Goal: Task Accomplishment & Management: Manage account settings

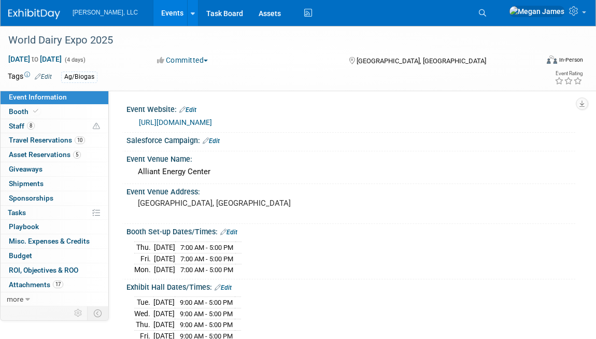
select select "Ag/Biogas"
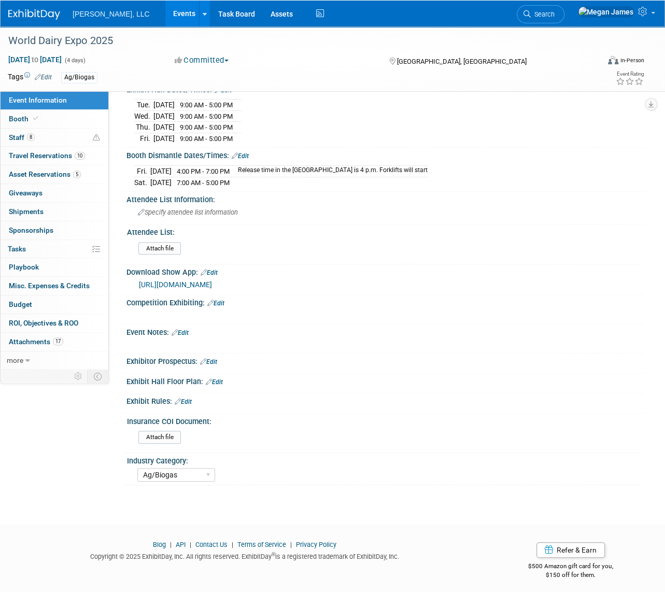
scroll to position [197, 0]
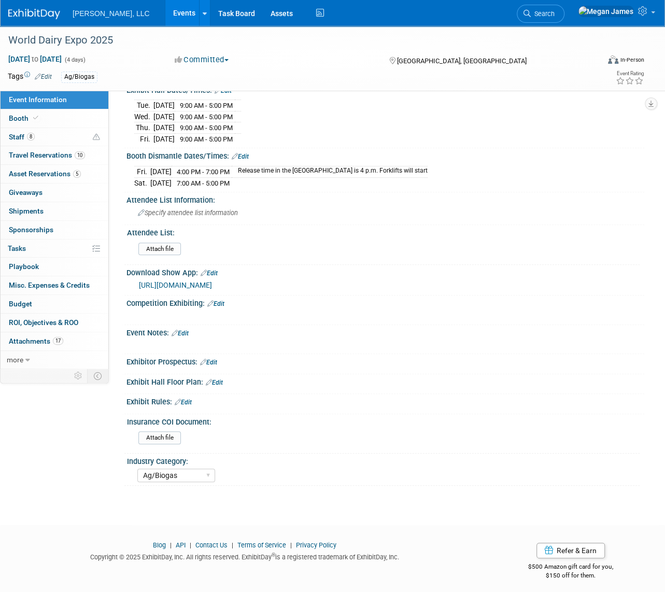
click at [165, 15] on link "Events" at bounding box center [184, 13] width 38 height 26
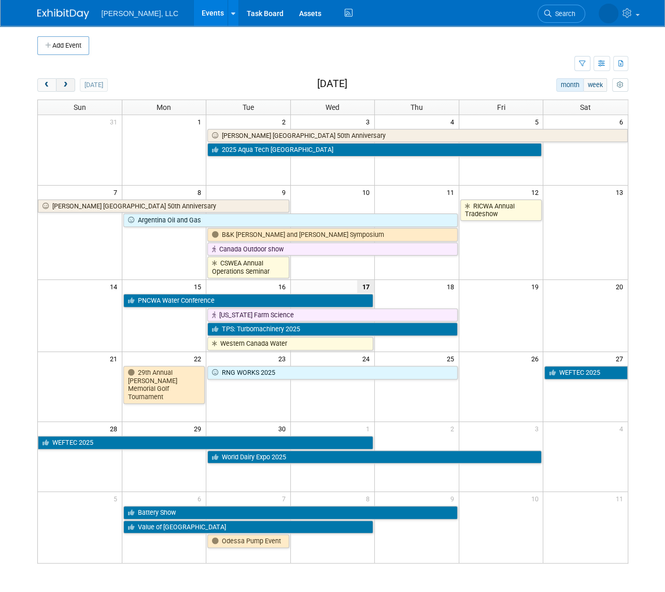
click at [69, 84] on button "next" at bounding box center [65, 84] width 19 height 13
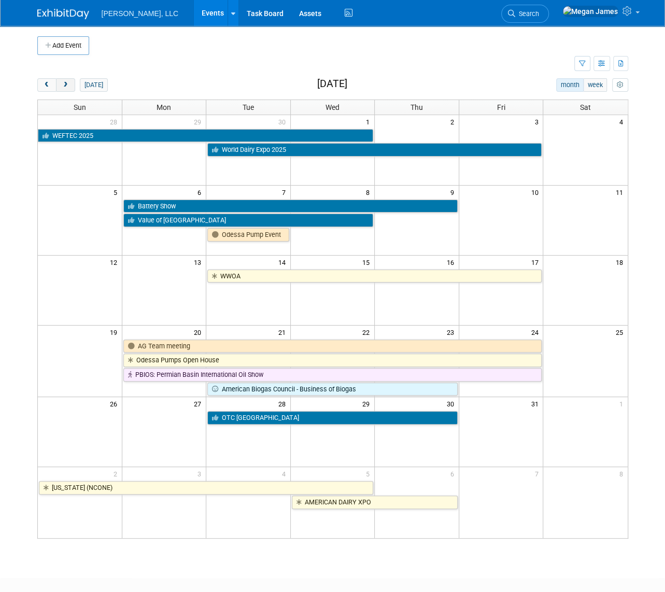
click at [69, 84] on button "next" at bounding box center [65, 84] width 19 height 13
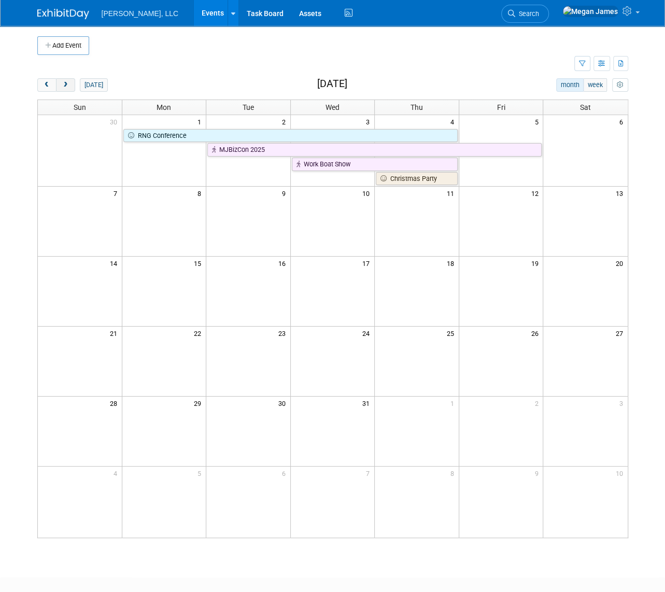
click at [69, 84] on button "next" at bounding box center [65, 84] width 19 height 13
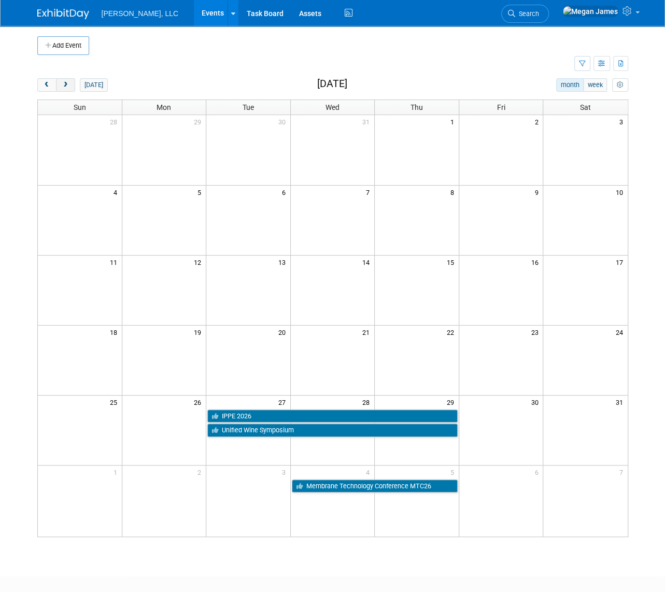
click at [69, 84] on button "next" at bounding box center [65, 84] width 19 height 13
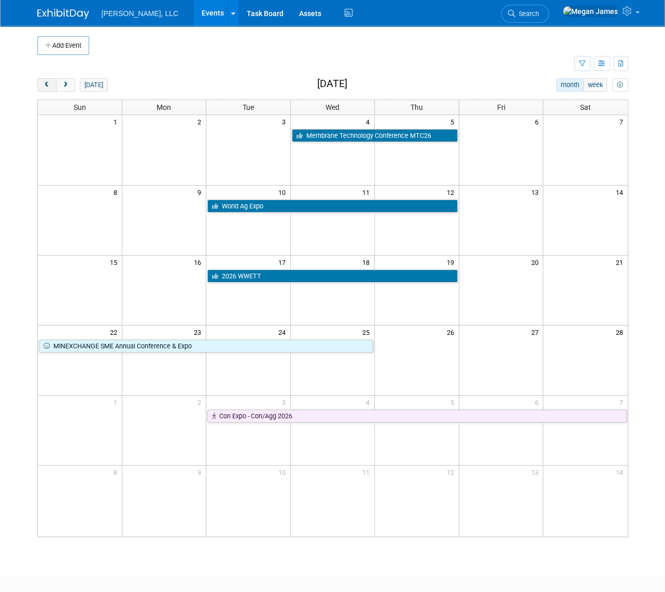
click at [41, 89] on button "prev" at bounding box center [46, 84] width 19 height 13
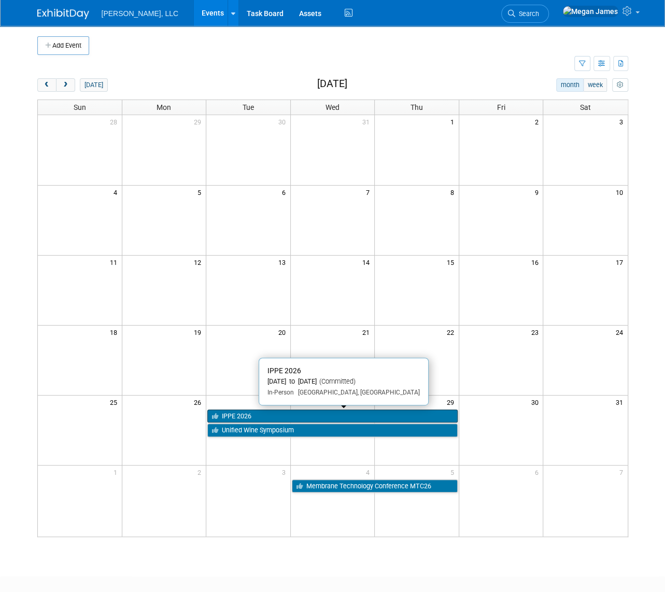
click at [239, 416] on link "IPPE 2026" at bounding box center [332, 415] width 250 height 13
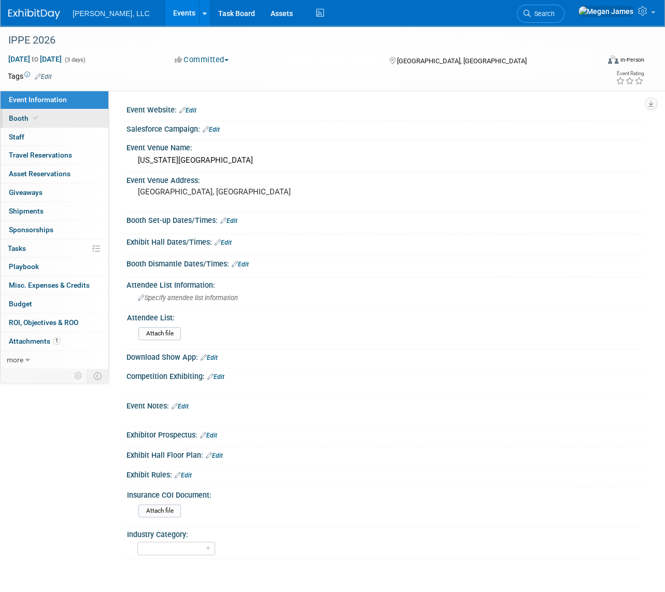
click at [87, 117] on link "Booth" at bounding box center [55, 118] width 108 height 18
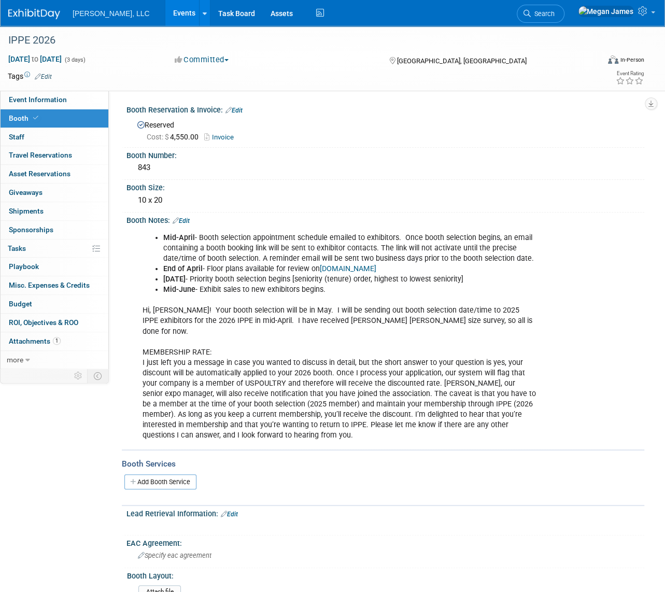
drag, startPoint x: 466, startPoint y: 204, endPoint x: 301, endPoint y: 1, distance: 262.3
click at [461, 194] on div "10 x 20" at bounding box center [385, 200] width 502 height 16
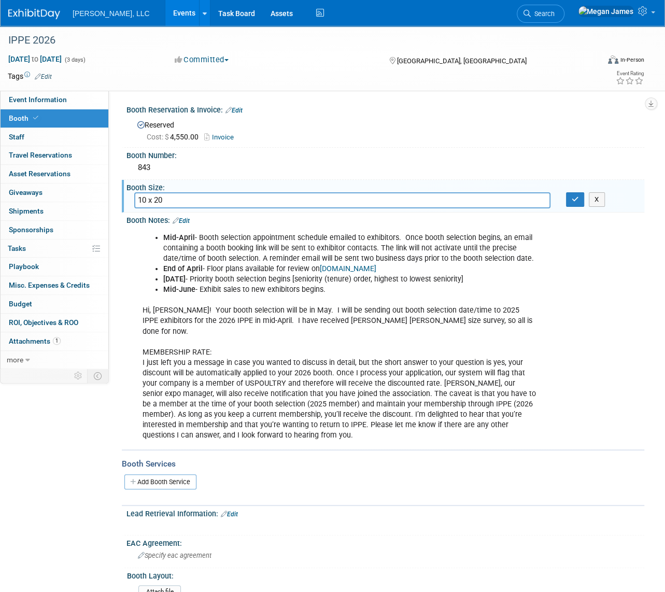
click at [165, 17] on link "Events" at bounding box center [184, 13] width 38 height 26
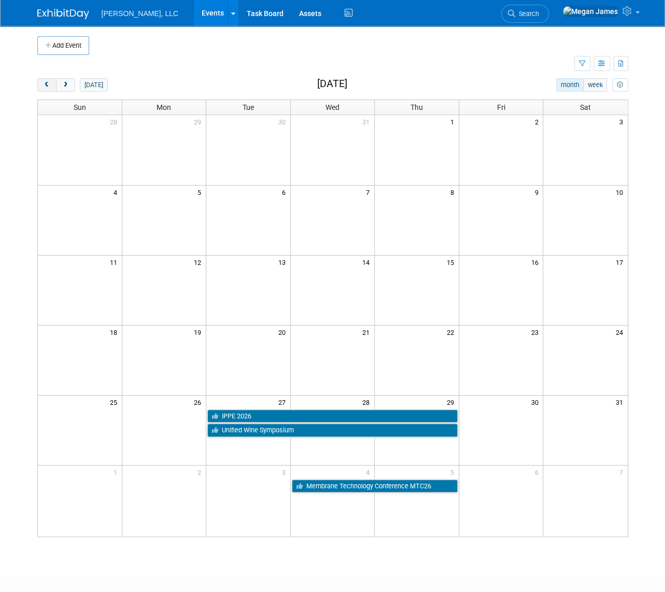
click at [45, 84] on span "prev" at bounding box center [47, 85] width 8 height 7
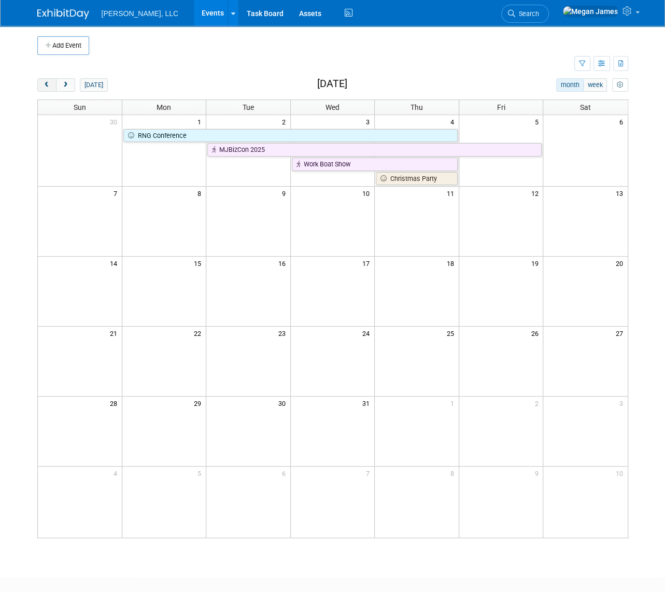
click at [45, 84] on span "prev" at bounding box center [47, 85] width 8 height 7
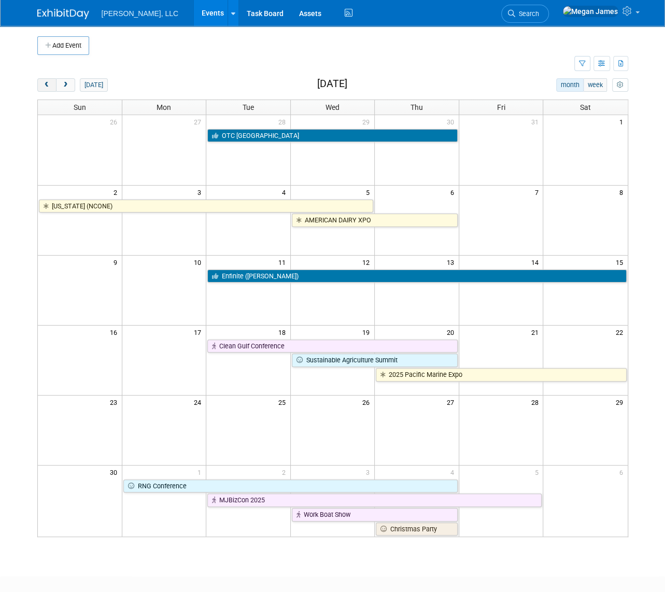
click at [45, 84] on span "prev" at bounding box center [47, 85] width 8 height 7
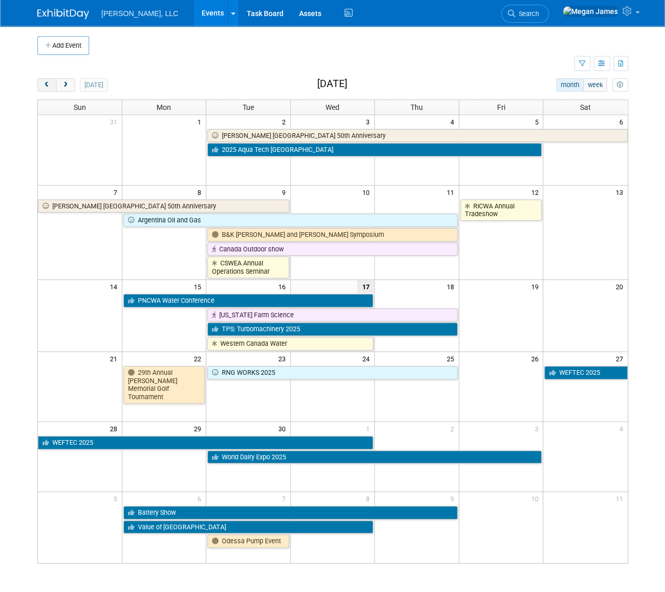
click at [45, 84] on span "prev" at bounding box center [47, 85] width 8 height 7
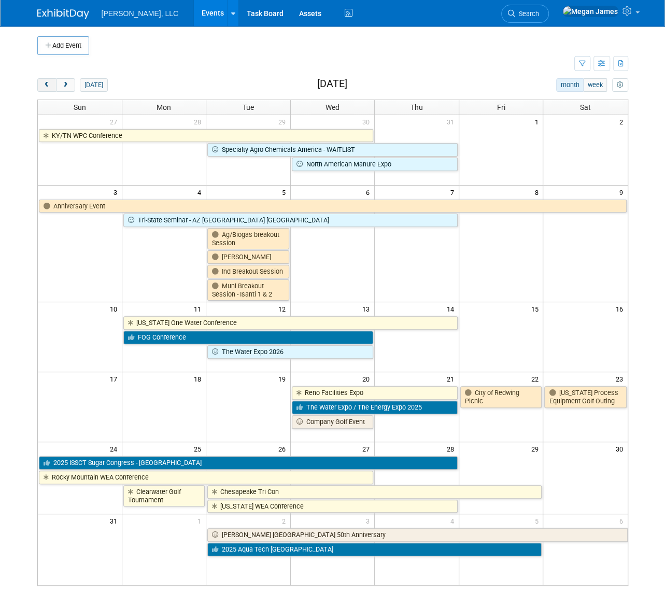
click at [45, 84] on span "prev" at bounding box center [47, 85] width 8 height 7
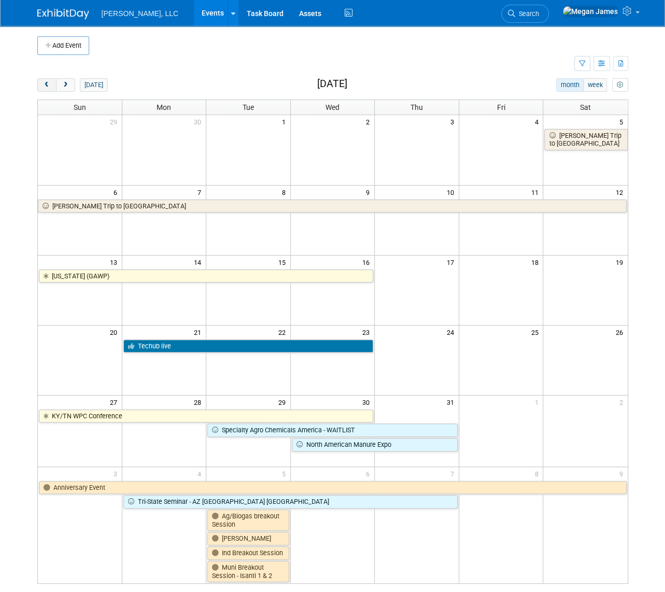
click at [45, 84] on span "prev" at bounding box center [47, 85] width 8 height 7
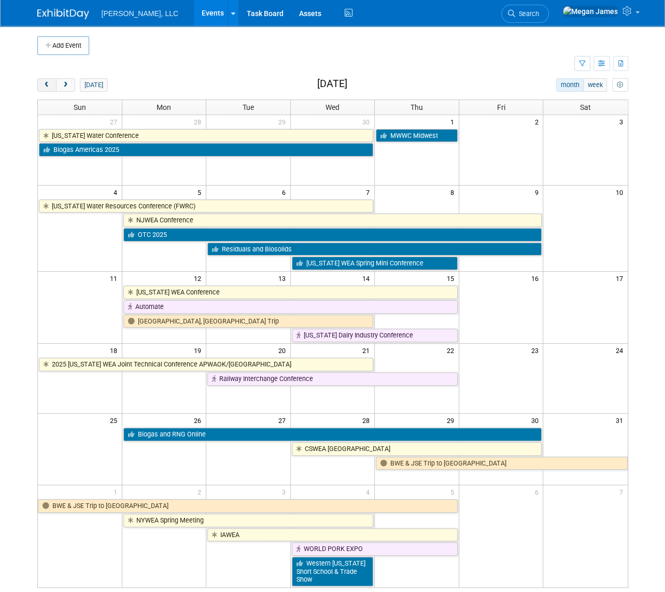
click at [45, 84] on span "prev" at bounding box center [47, 85] width 8 height 7
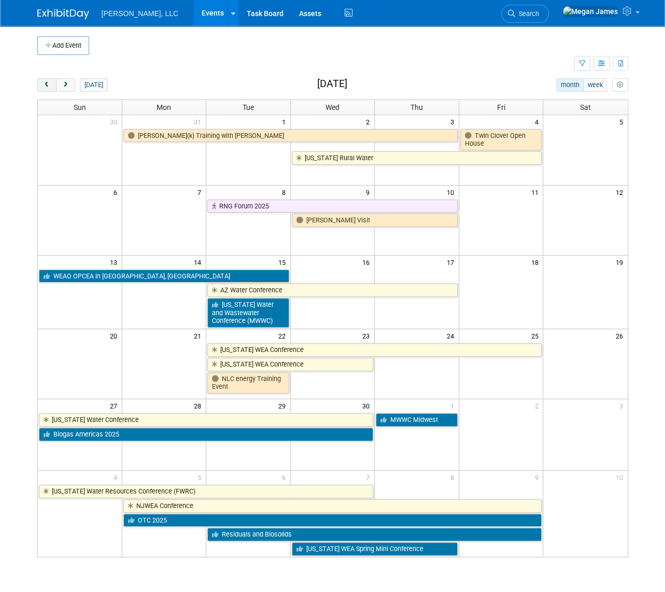
click at [45, 84] on span "prev" at bounding box center [47, 85] width 8 height 7
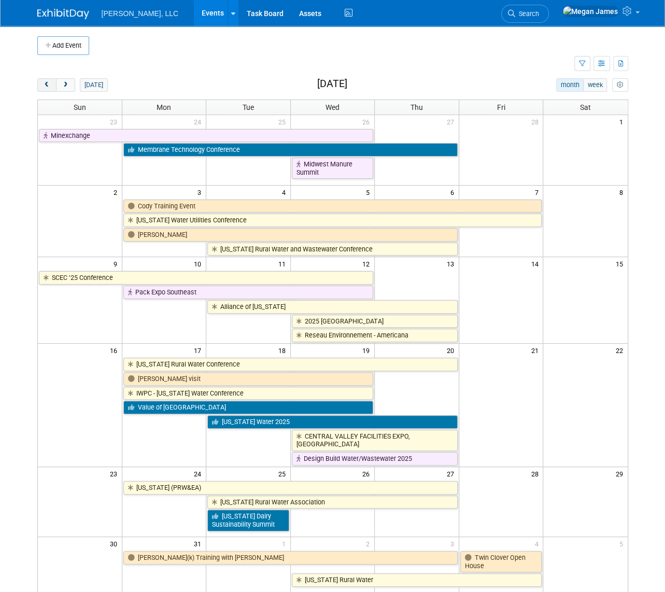
click at [45, 84] on span "prev" at bounding box center [47, 85] width 8 height 7
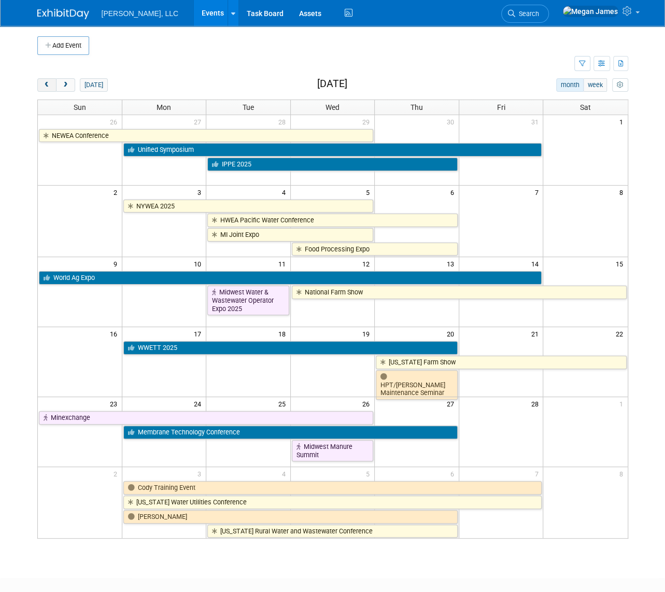
click at [45, 84] on span "prev" at bounding box center [47, 85] width 8 height 7
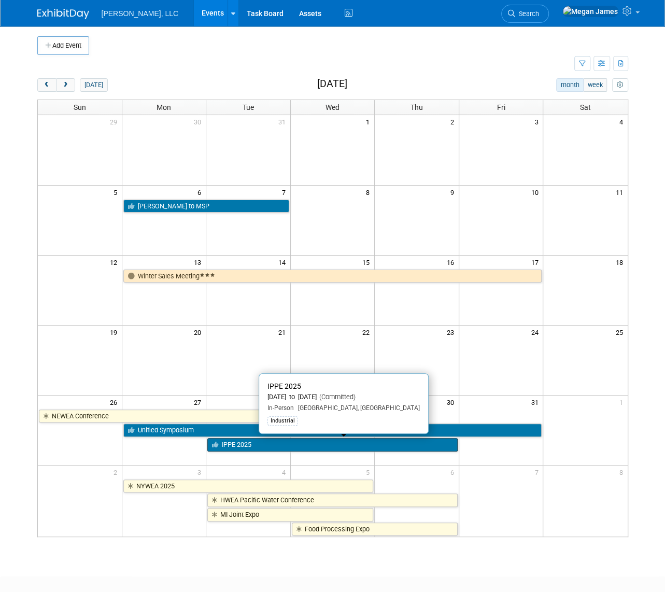
click at [241, 445] on link "IPPE 2025" at bounding box center [332, 444] width 250 height 13
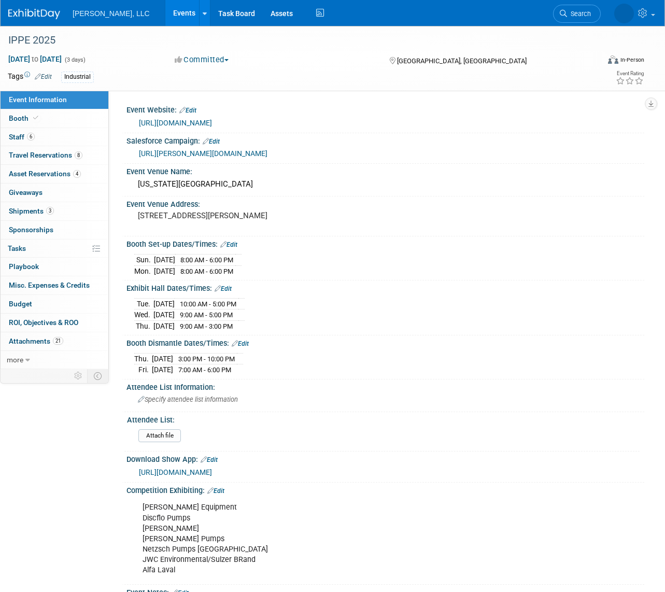
select select "Industrial"
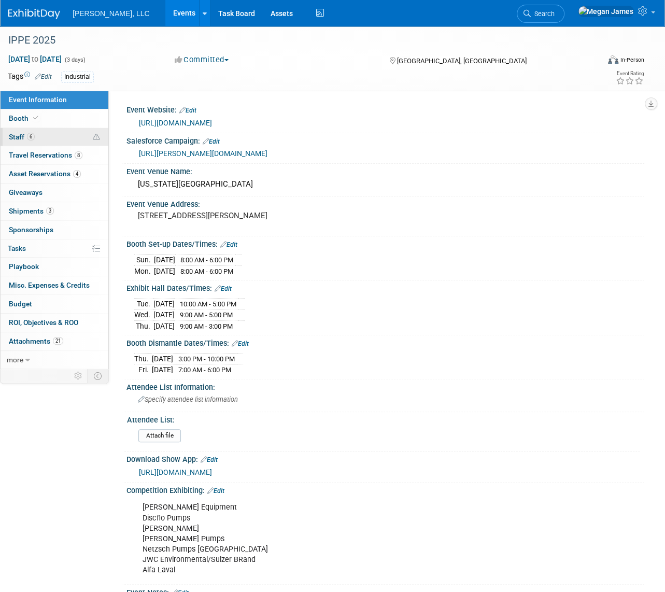
click at [56, 136] on link "6 Staff 6" at bounding box center [55, 137] width 108 height 18
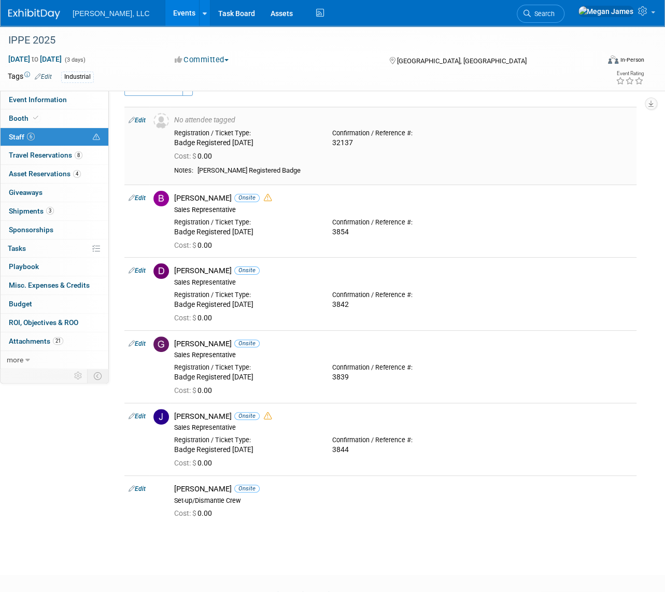
scroll to position [47, 0]
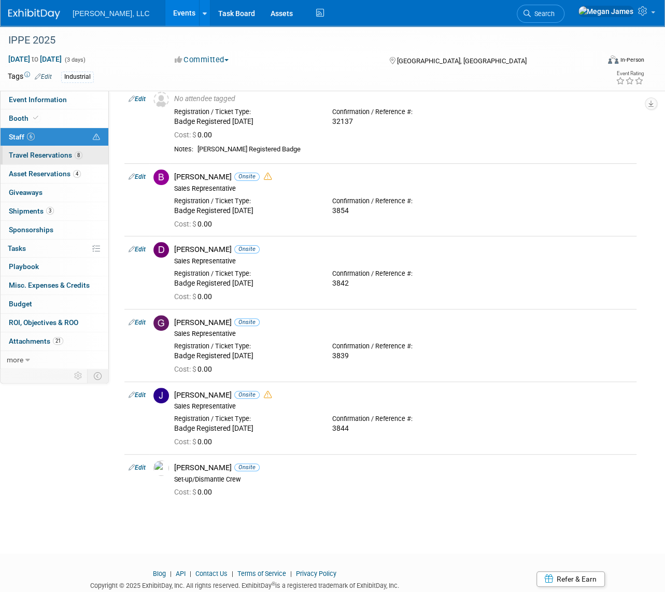
click at [80, 161] on link "8 Travel Reservations 8" at bounding box center [55, 155] width 108 height 18
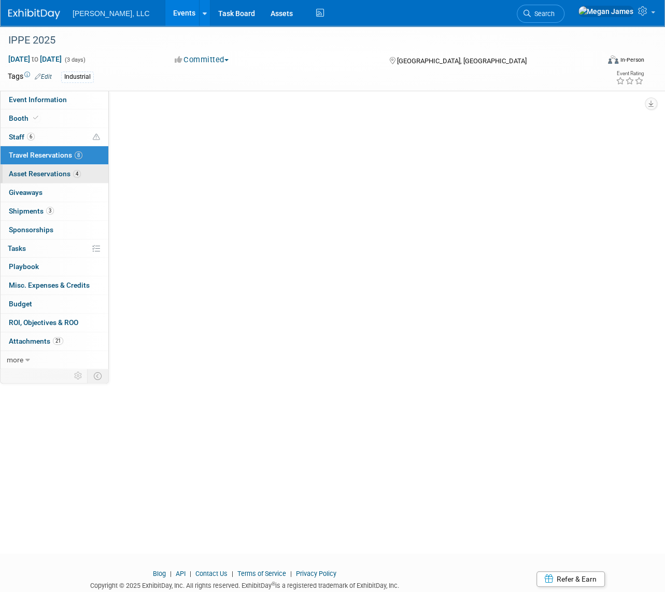
scroll to position [0, 0]
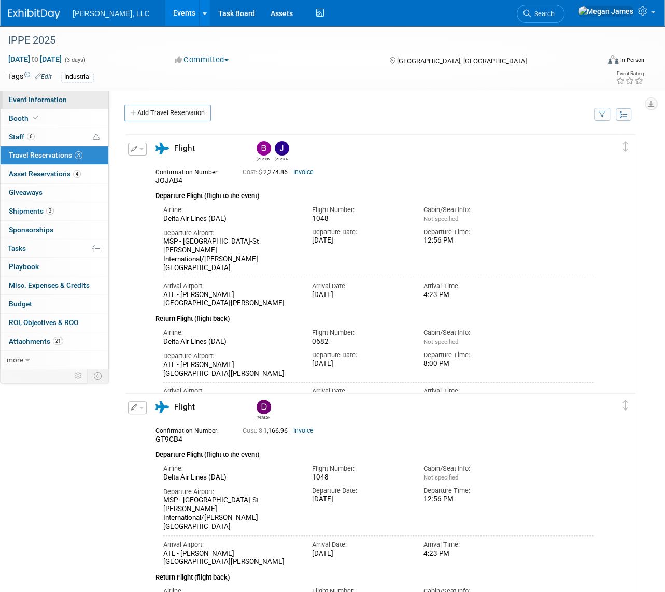
click at [74, 101] on link "Event Information" at bounding box center [55, 100] width 108 height 18
select select "Industrial"
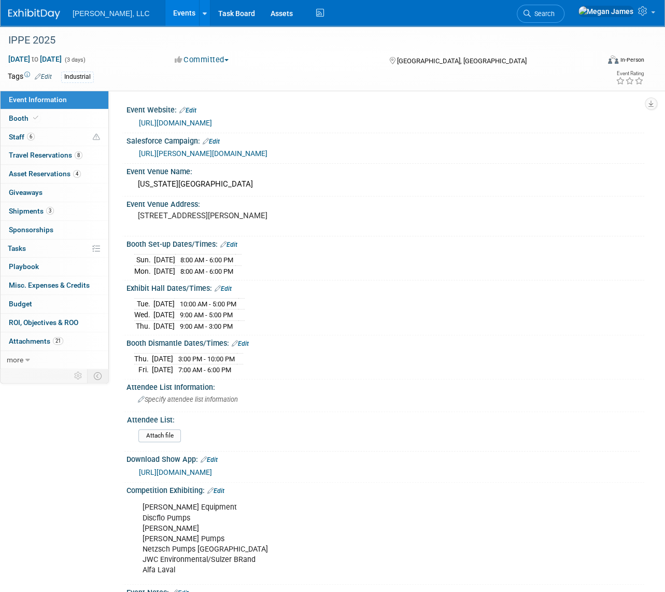
click at [165, 14] on link "Events" at bounding box center [184, 13] width 38 height 26
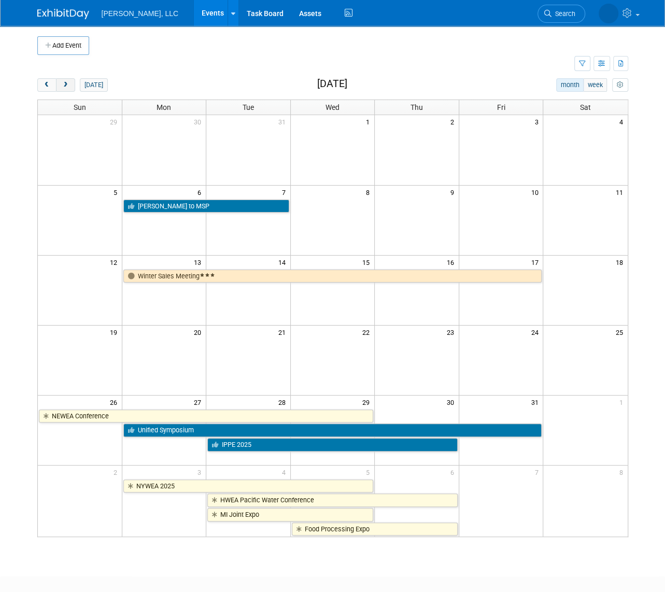
click at [68, 83] on span "next" at bounding box center [66, 85] width 8 height 7
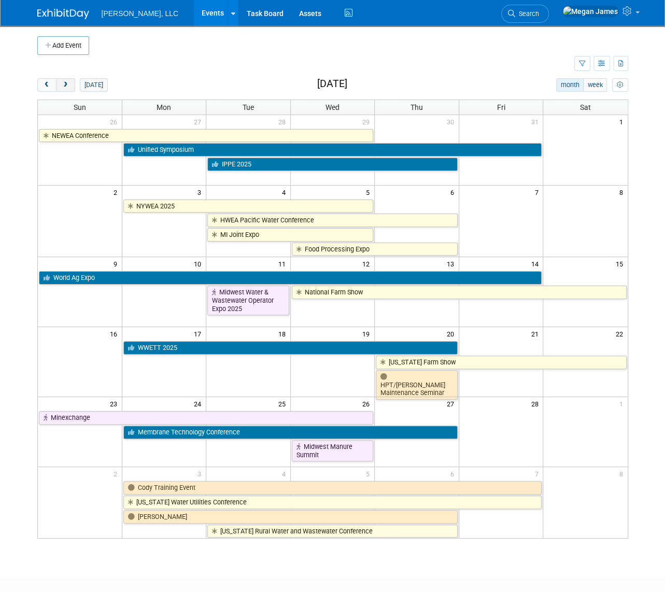
click at [68, 83] on span "next" at bounding box center [66, 85] width 8 height 7
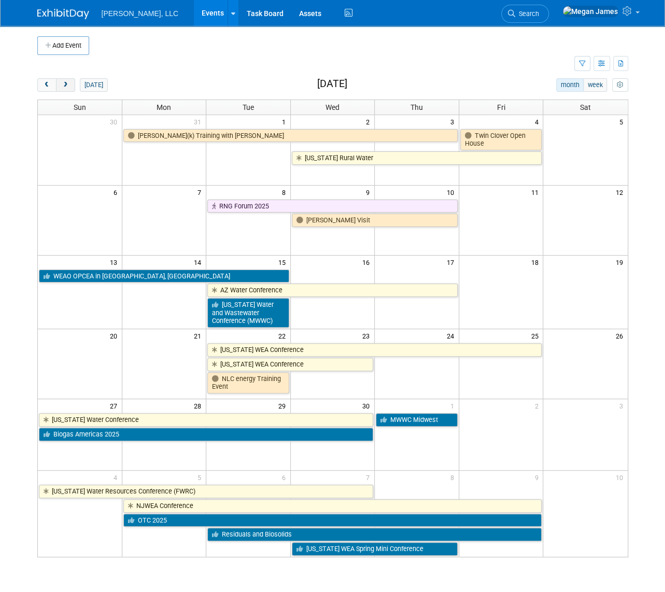
click at [68, 83] on span "next" at bounding box center [66, 85] width 8 height 7
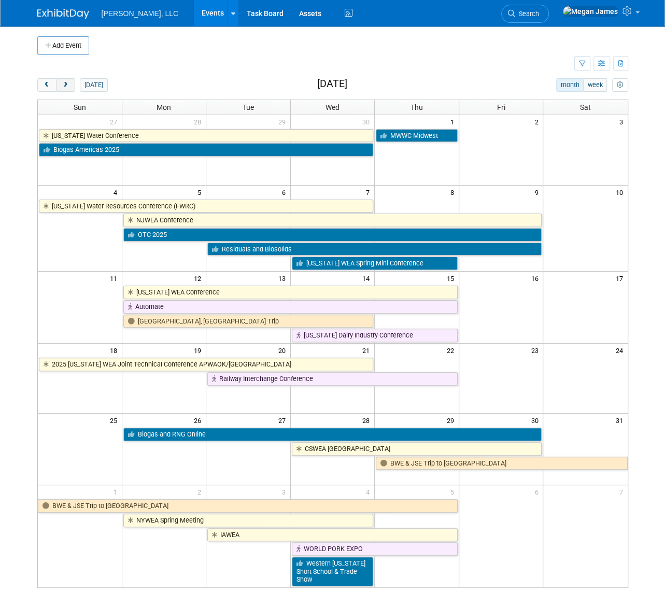
click at [68, 83] on span "next" at bounding box center [66, 85] width 8 height 7
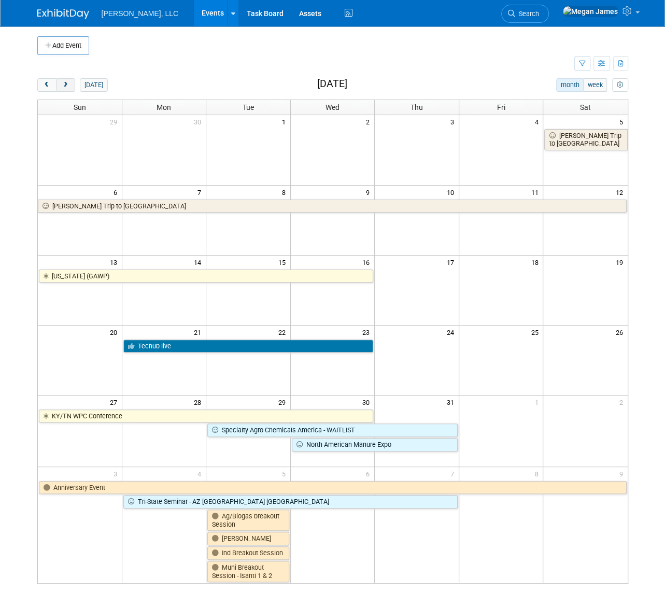
click at [68, 83] on span "next" at bounding box center [66, 85] width 8 height 7
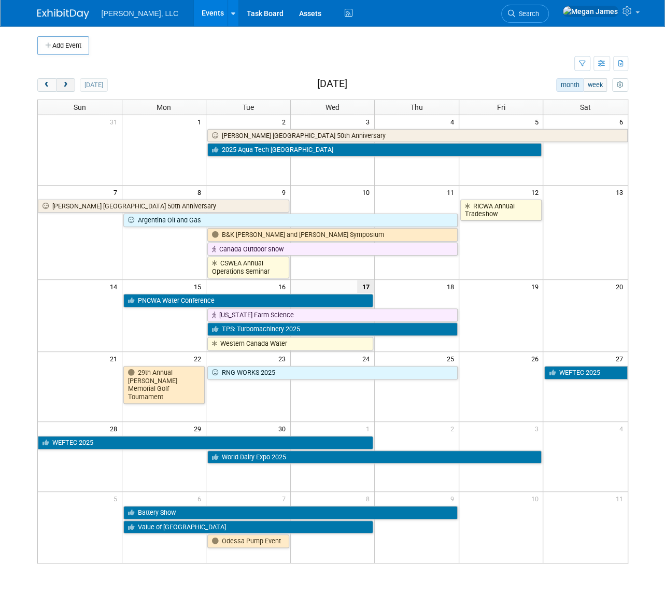
click at [68, 83] on span "next" at bounding box center [66, 85] width 8 height 7
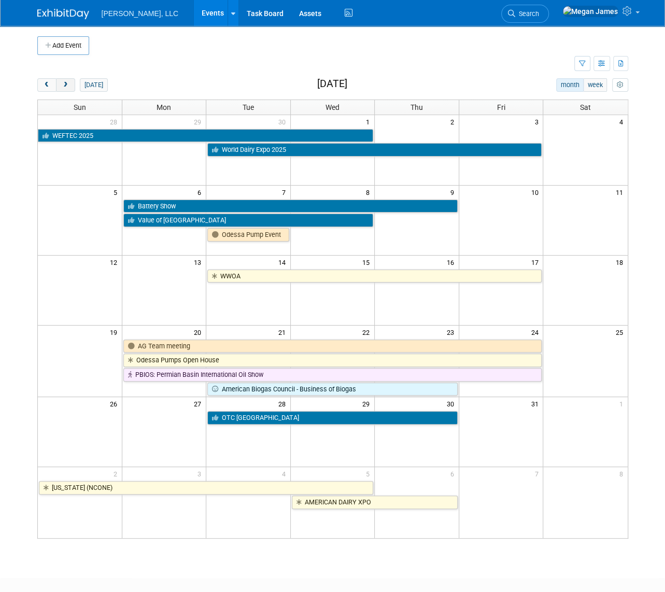
click at [68, 83] on span "next" at bounding box center [66, 85] width 8 height 7
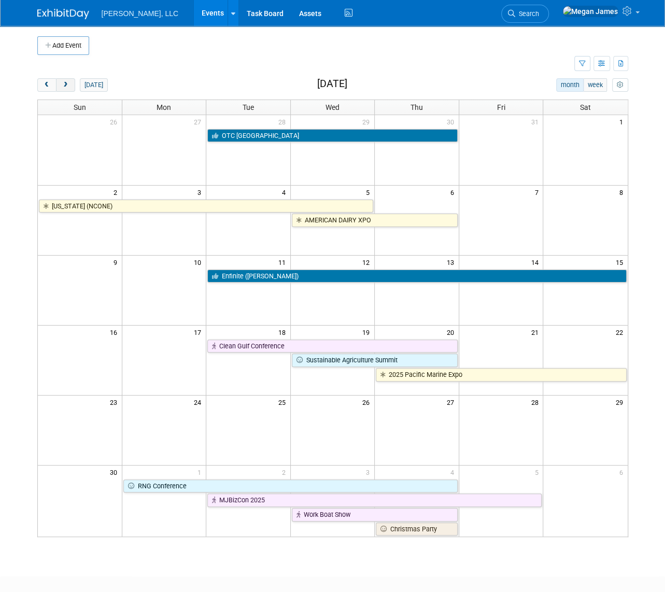
click at [68, 83] on span "next" at bounding box center [66, 85] width 8 height 7
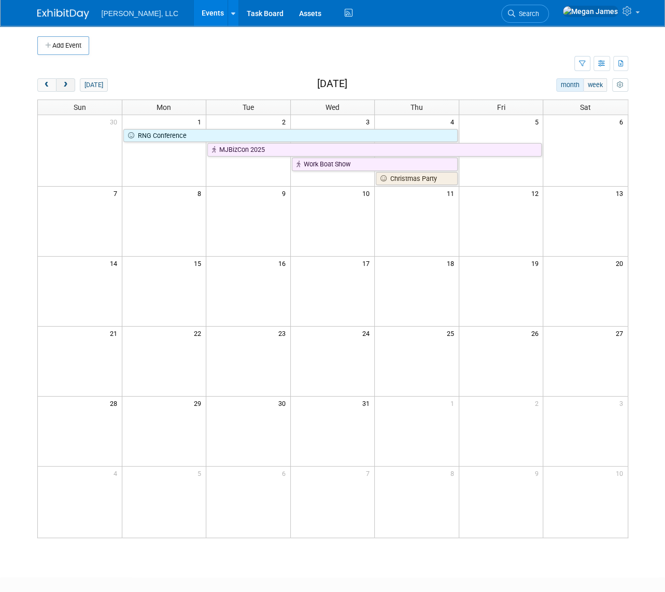
click at [68, 83] on span "next" at bounding box center [66, 85] width 8 height 7
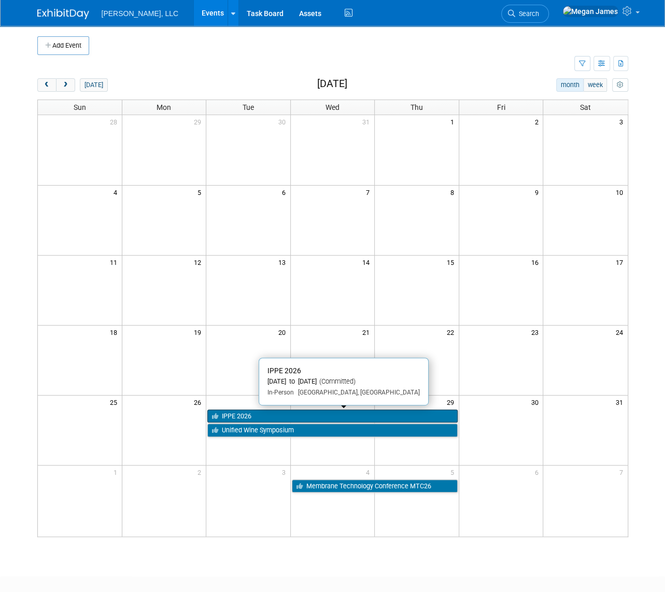
click at [253, 414] on link "IPPE 2026" at bounding box center [332, 415] width 250 height 13
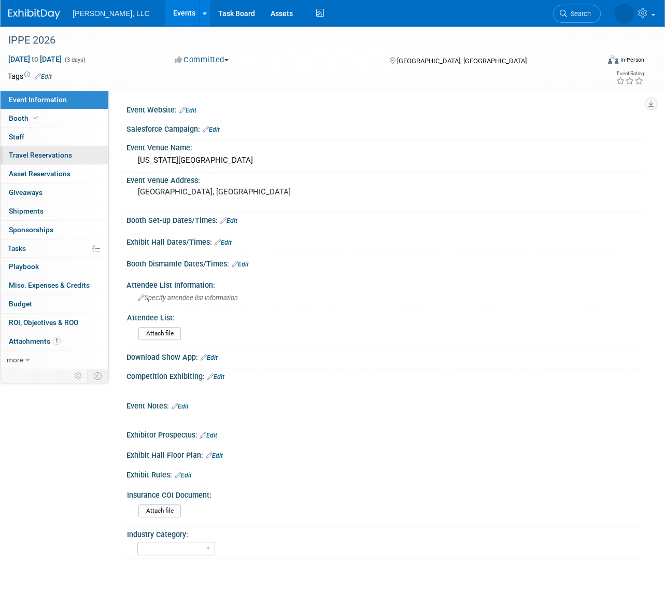
click at [34, 152] on span "Travel Reservations 0" at bounding box center [40, 155] width 63 height 8
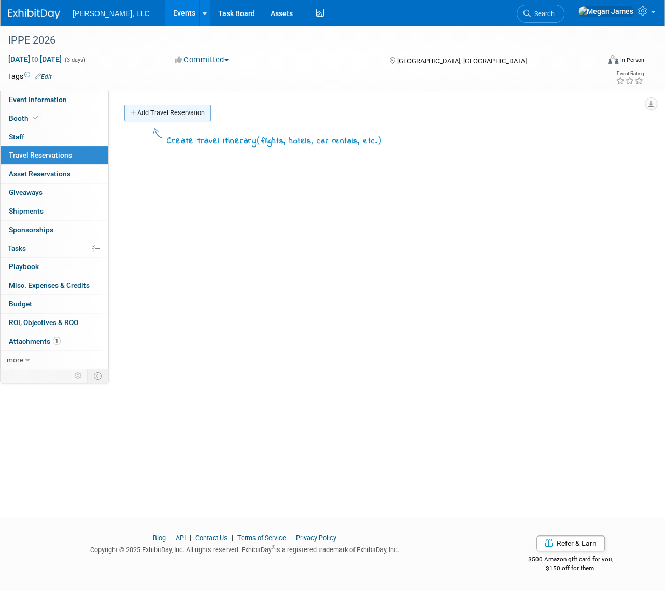
click at [165, 109] on link "Add Travel Reservation" at bounding box center [167, 113] width 87 height 17
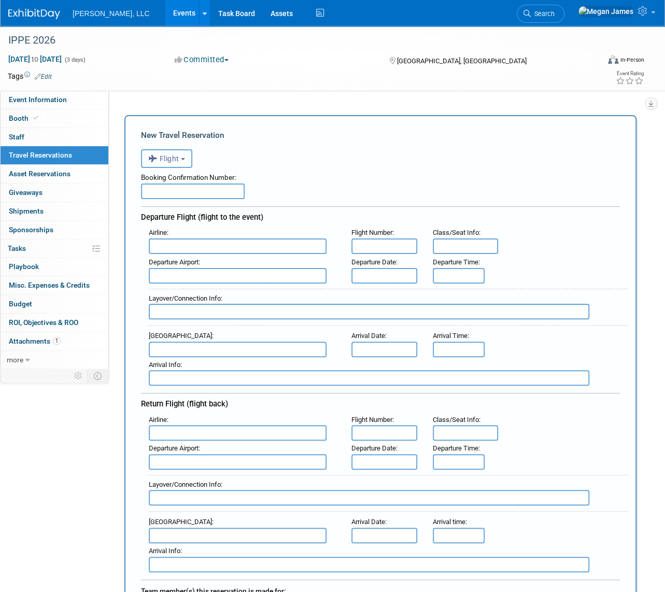
click at [186, 162] on button "Flight" at bounding box center [166, 158] width 51 height 19
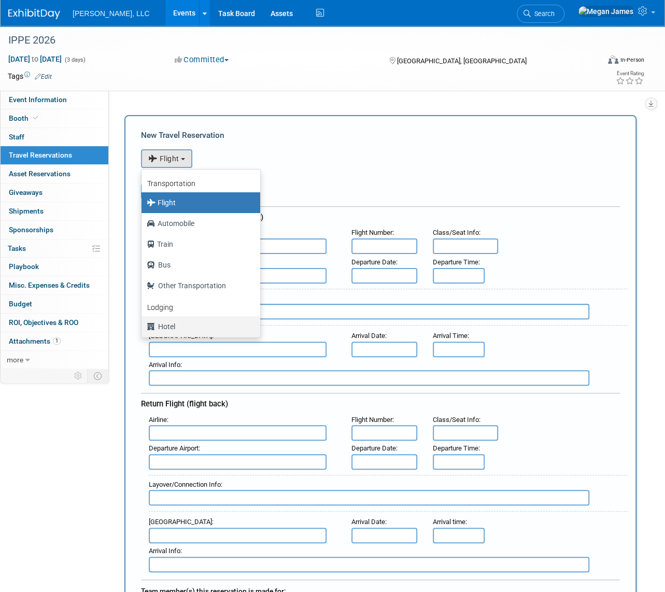
click at [181, 326] on label "Hotel" at bounding box center [198, 326] width 103 height 17
click at [143, 326] on input "Hotel" at bounding box center [139, 325] width 7 height 7
select select "6"
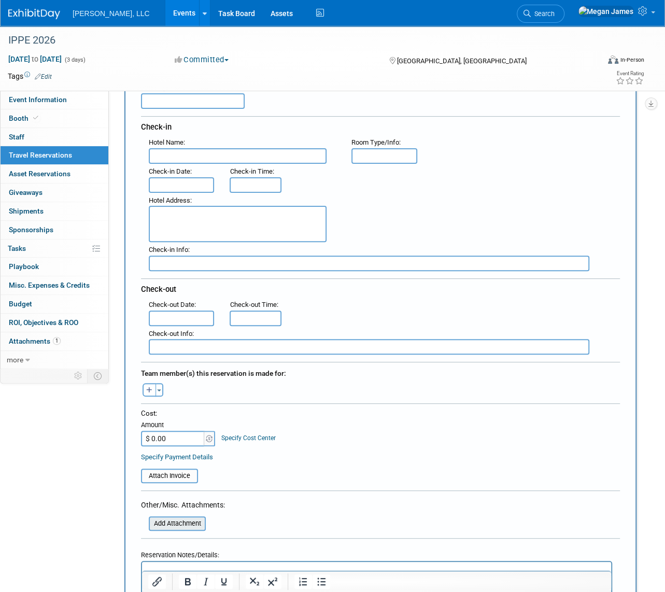
scroll to position [235, 0]
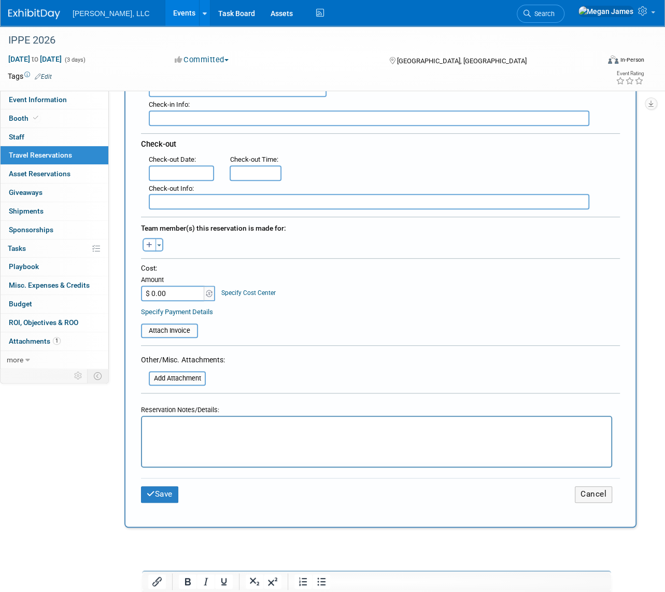
click at [196, 432] on html at bounding box center [376, 424] width 469 height 15
click at [176, 492] on button "Save" at bounding box center [159, 494] width 37 height 16
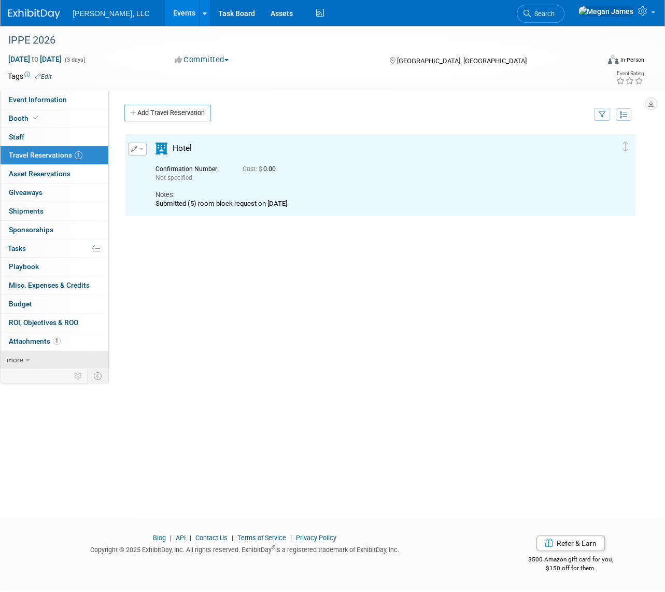
scroll to position [0, 0]
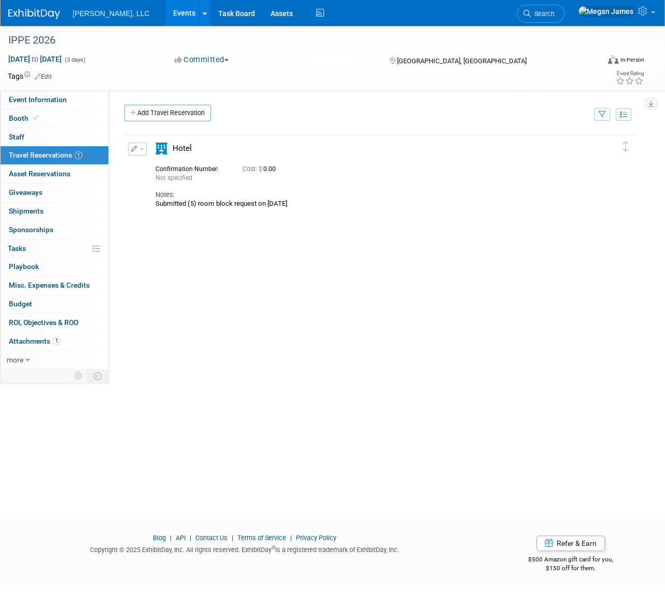
drag, startPoint x: 143, startPoint y: 148, endPoint x: 173, endPoint y: 154, distance: 30.6
click at [143, 148] on span "button" at bounding box center [141, 149] width 4 height 2
click at [196, 162] on button "Edit Reservation" at bounding box center [173, 167] width 88 height 15
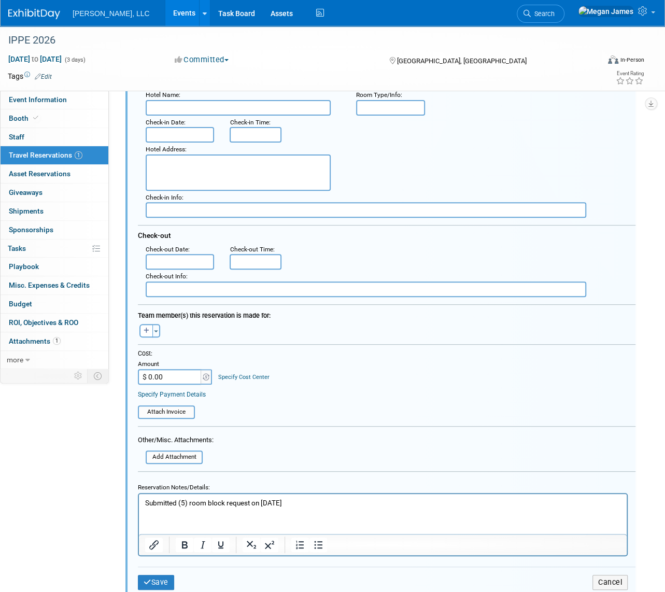
scroll to position [205, 0]
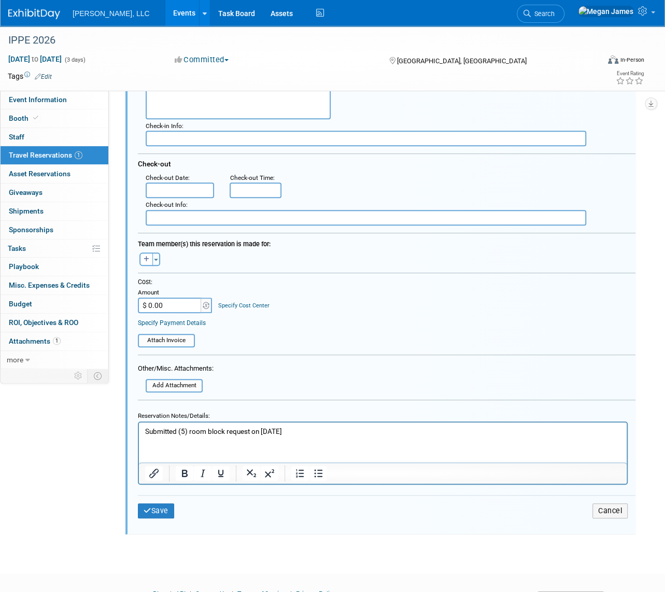
click at [301, 433] on p "Submitted (5) room block request on 9/17/25" at bounding box center [383, 431] width 476 height 10
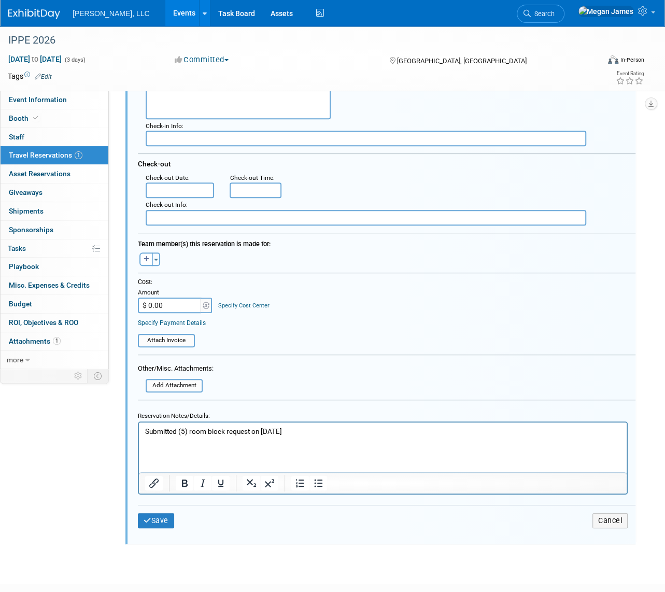
paste body "Rich Text Area. Press ALT-0 for help."
click at [173, 520] on button "Save" at bounding box center [156, 520] width 36 height 15
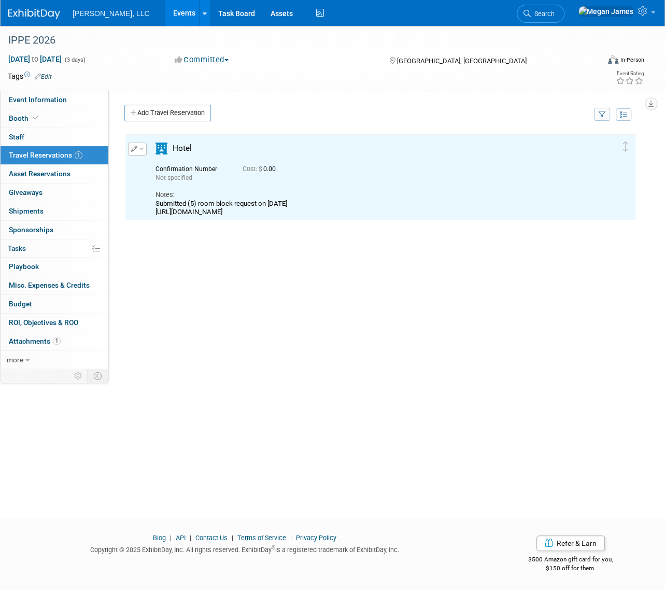
scroll to position [0, 0]
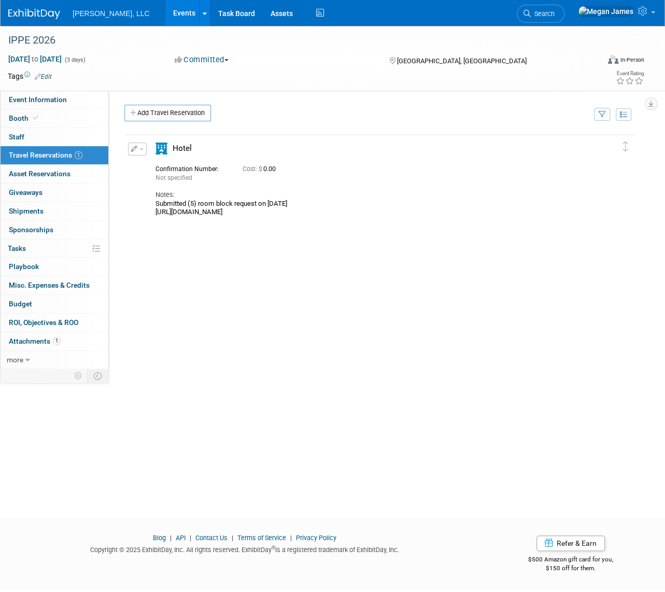
drag, startPoint x: 322, startPoint y: 293, endPoint x: 241, endPoint y: 202, distance: 122.3
click at [322, 293] on div "Delete Reservation Not specified Cost: $ 0.00 Notes:" at bounding box center [380, 288] width 512 height 311
click at [165, 17] on link "Events" at bounding box center [184, 13] width 38 height 26
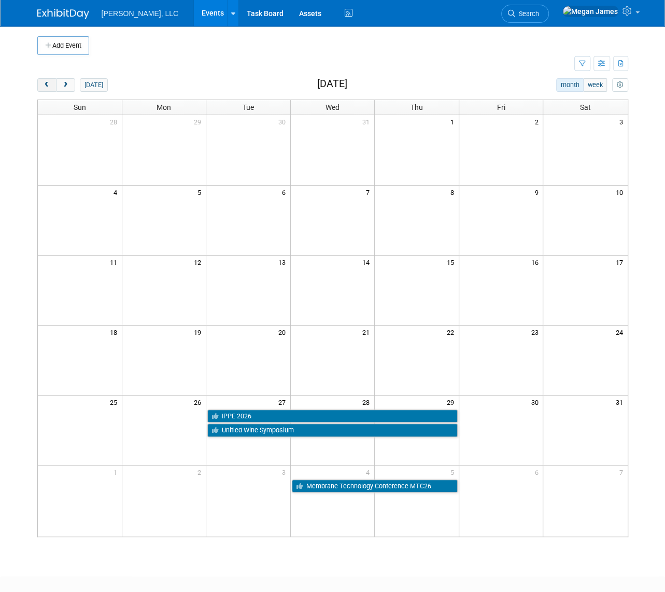
click at [52, 84] on button "prev" at bounding box center [46, 84] width 19 height 13
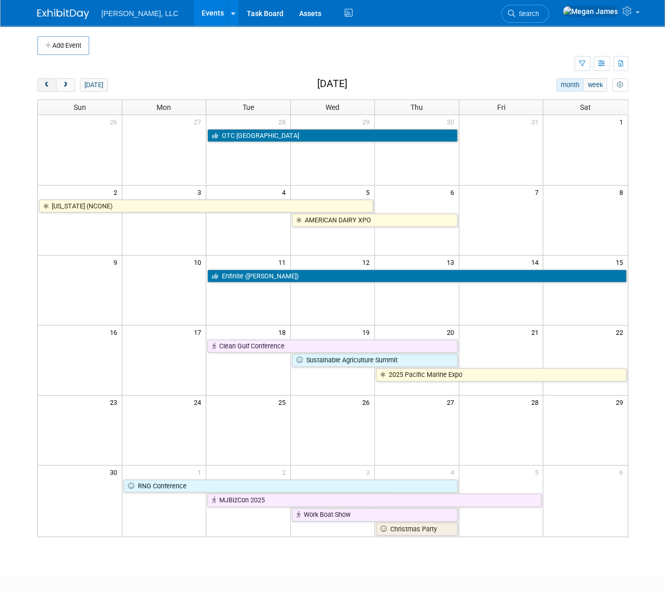
click at [52, 84] on button "prev" at bounding box center [46, 84] width 19 height 13
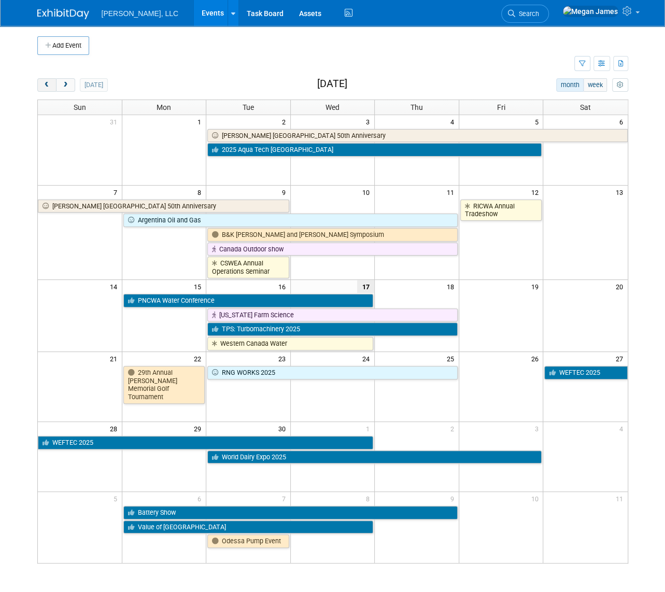
click at [52, 84] on button "prev" at bounding box center [46, 84] width 19 height 13
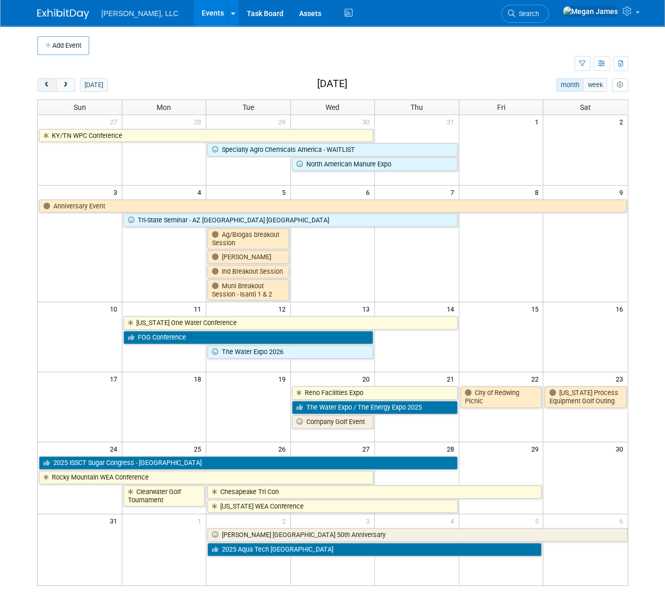
click at [52, 84] on button "prev" at bounding box center [46, 84] width 19 height 13
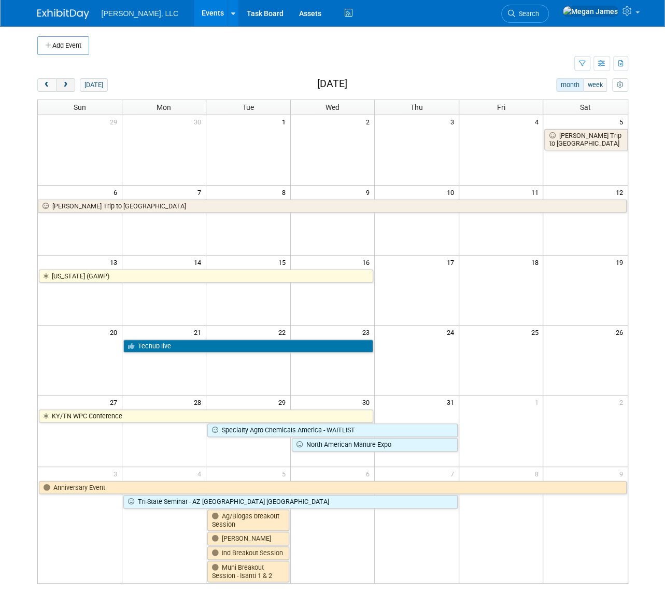
click at [63, 84] on span "next" at bounding box center [66, 85] width 8 height 7
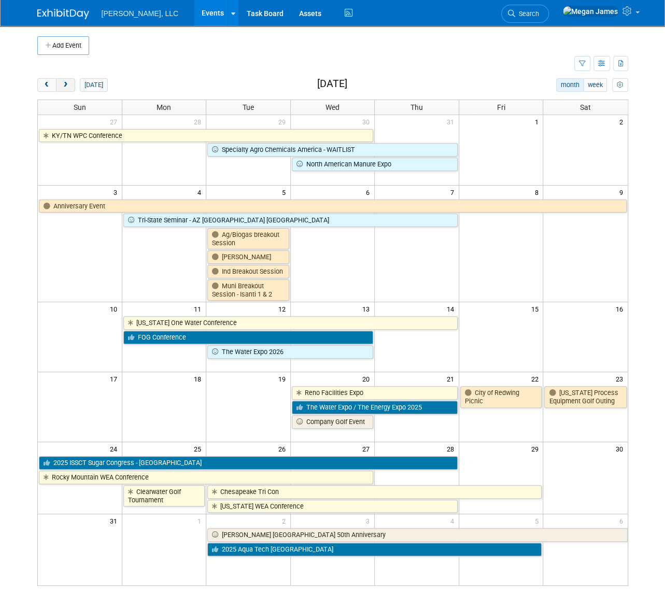
click at [63, 84] on span "next" at bounding box center [66, 85] width 8 height 7
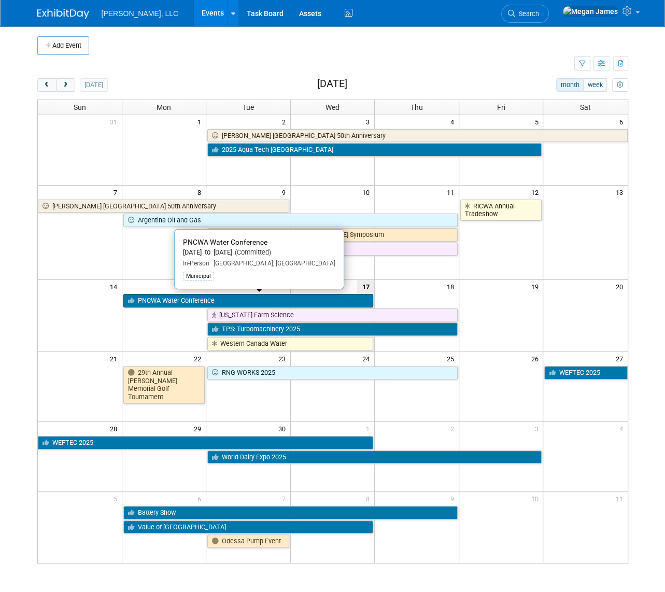
click at [206, 301] on link "PNCWA Water Conference" at bounding box center [248, 300] width 250 height 13
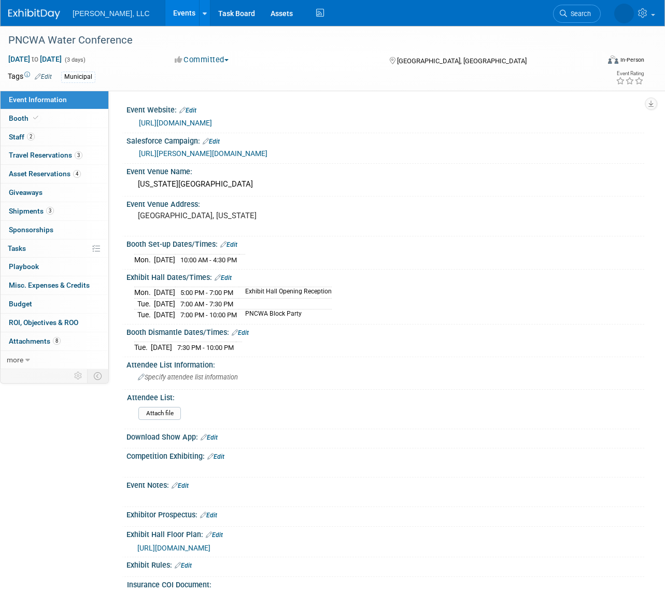
select select "Municipal"
click at [165, 15] on link "Events" at bounding box center [184, 13] width 38 height 26
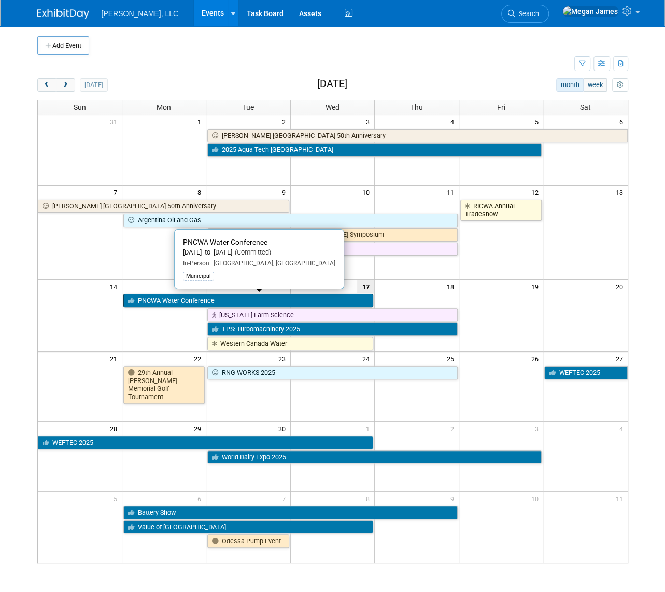
click at [217, 302] on link "PNCWA Water Conference" at bounding box center [248, 300] width 250 height 13
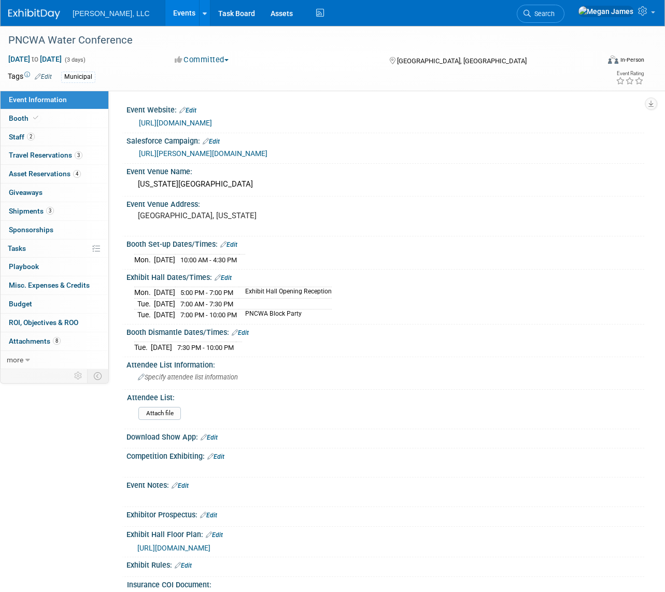
select select "Municipal"
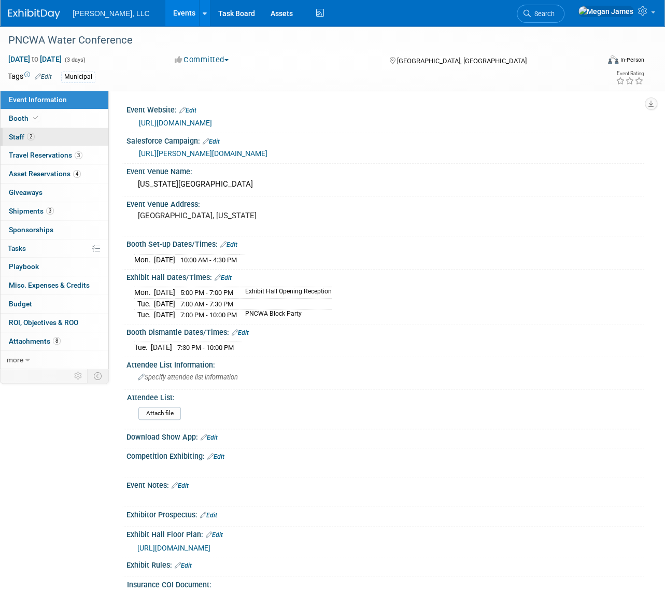
drag, startPoint x: 99, startPoint y: 119, endPoint x: 97, endPoint y: 132, distance: 13.6
click at [99, 119] on link "Booth" at bounding box center [55, 118] width 108 height 18
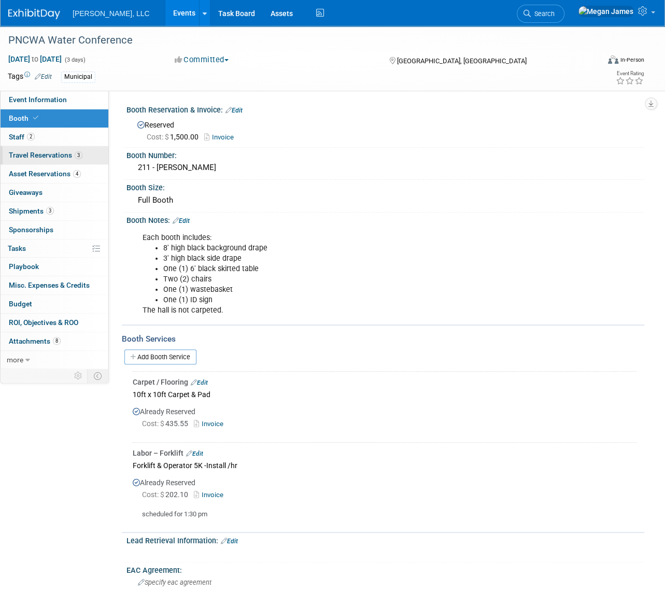
drag, startPoint x: 96, startPoint y: 137, endPoint x: 96, endPoint y: 146, distance: 8.8
click at [96, 136] on link "2 Staff 2" at bounding box center [55, 137] width 108 height 18
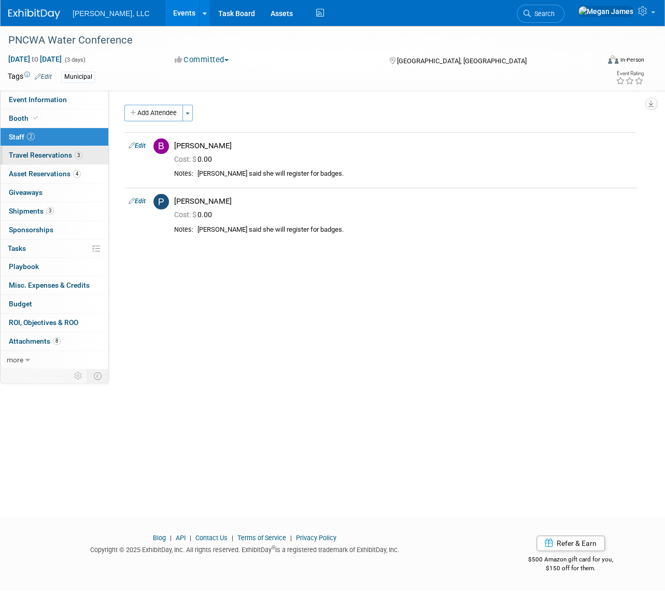
click at [97, 159] on link "3 Travel Reservations 3" at bounding box center [55, 155] width 108 height 18
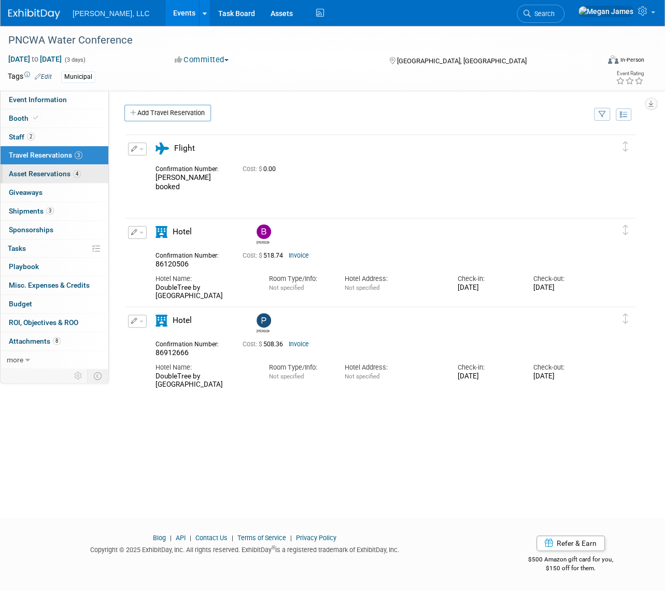
click at [97, 174] on link "4 Asset Reservations 4" at bounding box center [55, 174] width 108 height 18
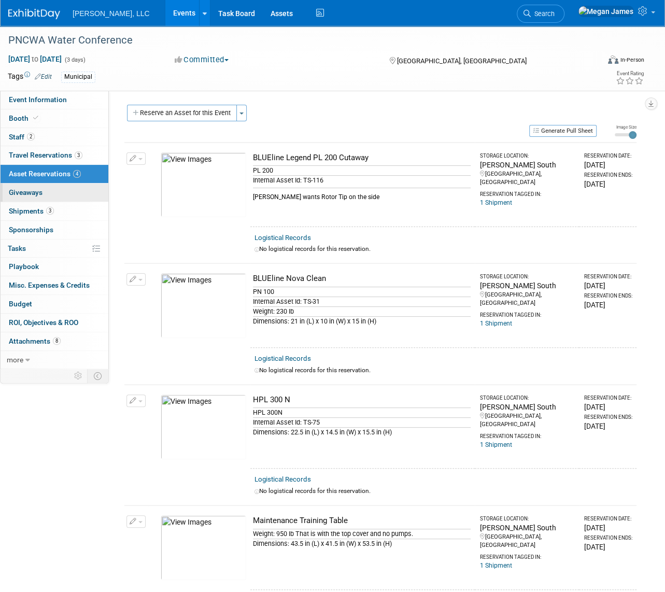
click at [65, 197] on link "0 Giveaways 0" at bounding box center [55, 192] width 108 height 18
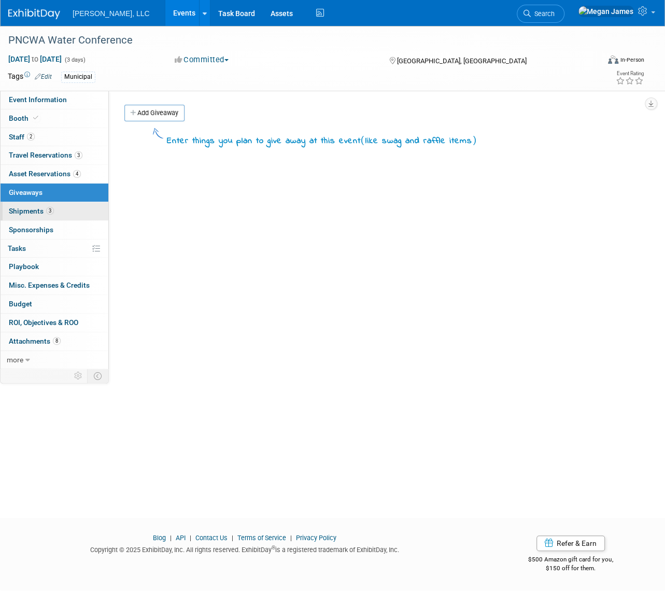
click at [66, 212] on link "3 Shipments 3" at bounding box center [55, 211] width 108 height 18
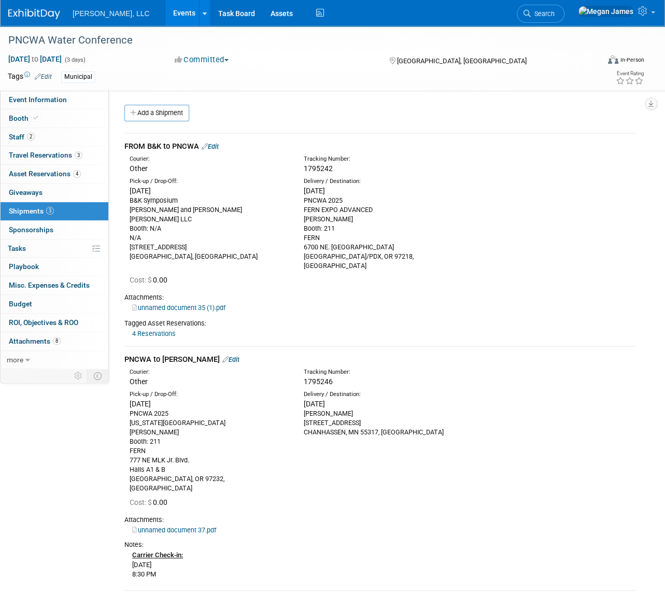
drag, startPoint x: 126, startPoint y: 146, endPoint x: 247, endPoint y: 320, distance: 211.7
click at [247, 320] on td "FROM B&K to PNCWA Edit Courier: Other Tracking Number:" at bounding box center [380, 239] width 512 height 212
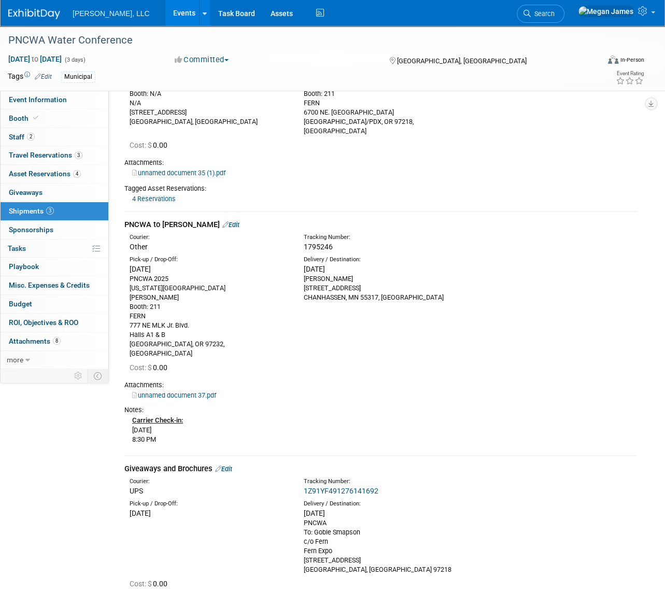
scroll to position [235, 0]
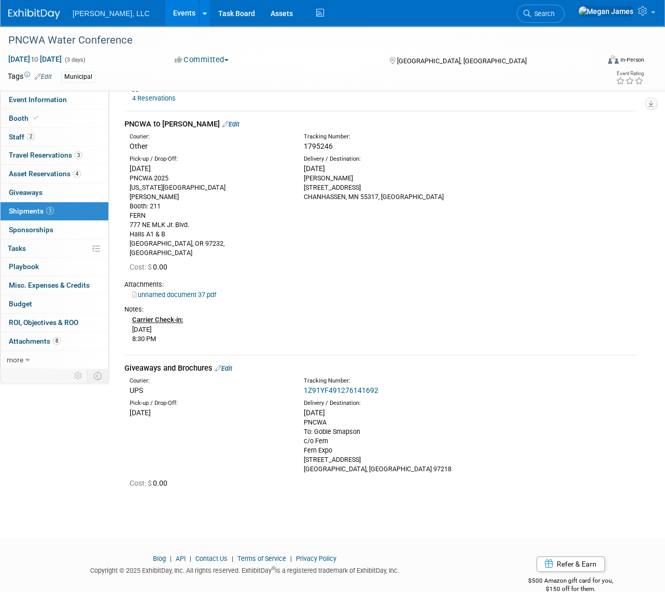
click at [248, 314] on div "Carrier Check-in: Tuesday, September 16, 2025 8:30 PM" at bounding box center [380, 329] width 512 height 30
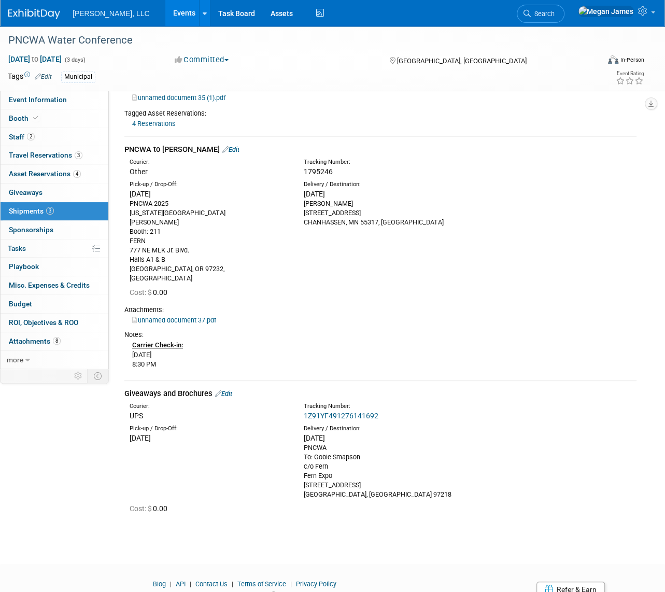
scroll to position [188, 0]
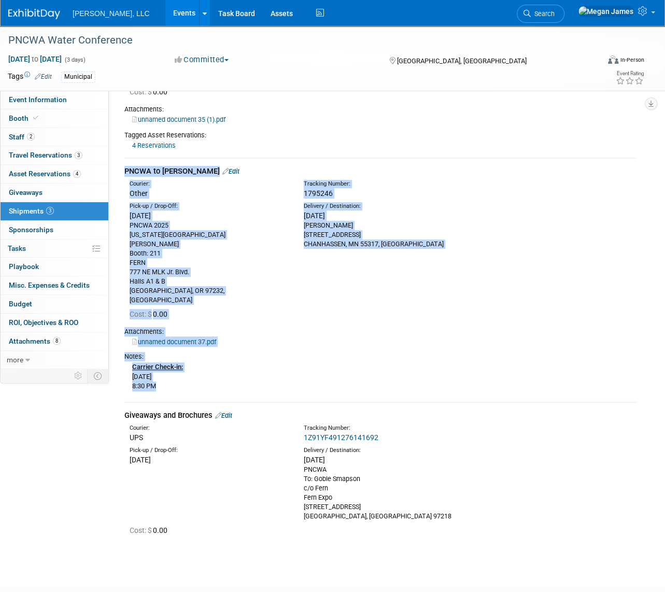
drag, startPoint x: 177, startPoint y: 366, endPoint x: 119, endPoint y: 161, distance: 213.4
click at [119, 161] on div "FROM B&K to PNCWA Edit Courier: Other Tracking Number: N/A" at bounding box center [381, 241] width 528 height 610
drag, startPoint x: 429, startPoint y: 338, endPoint x: 340, endPoint y: 266, distance: 114.1
click at [429, 352] on div "Notes:" at bounding box center [380, 356] width 512 height 9
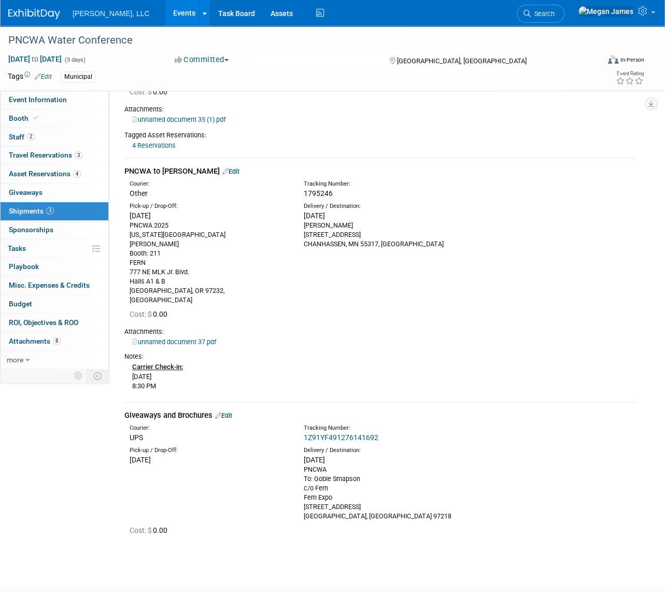
click at [165, 16] on link "Events" at bounding box center [184, 13] width 38 height 26
